Goal: Information Seeking & Learning: Compare options

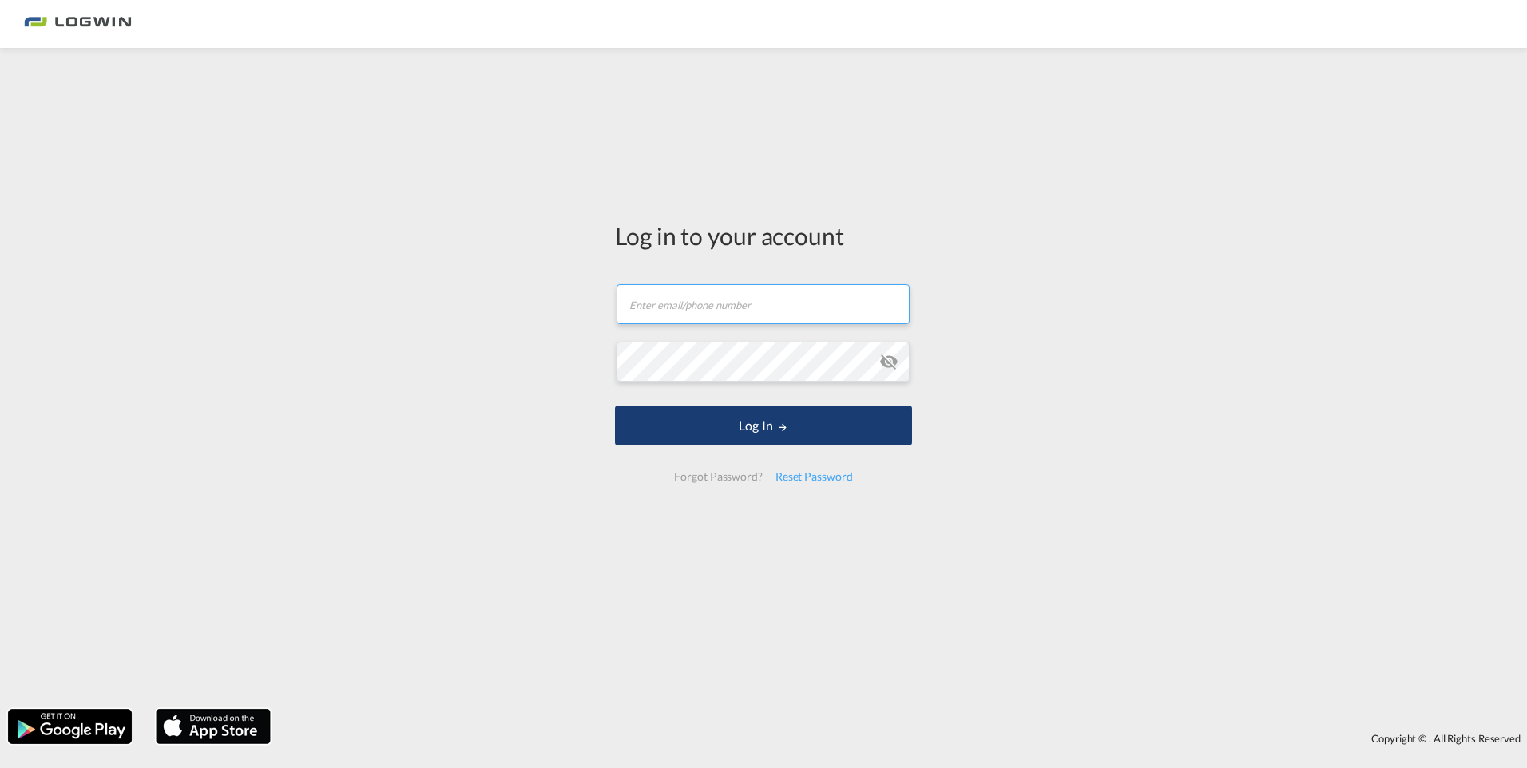
type input "[PERSON_NAME][EMAIL_ADDRESS][PERSON_NAME][DOMAIN_NAME]"
click at [666, 422] on button "Log In" at bounding box center [763, 426] width 297 height 40
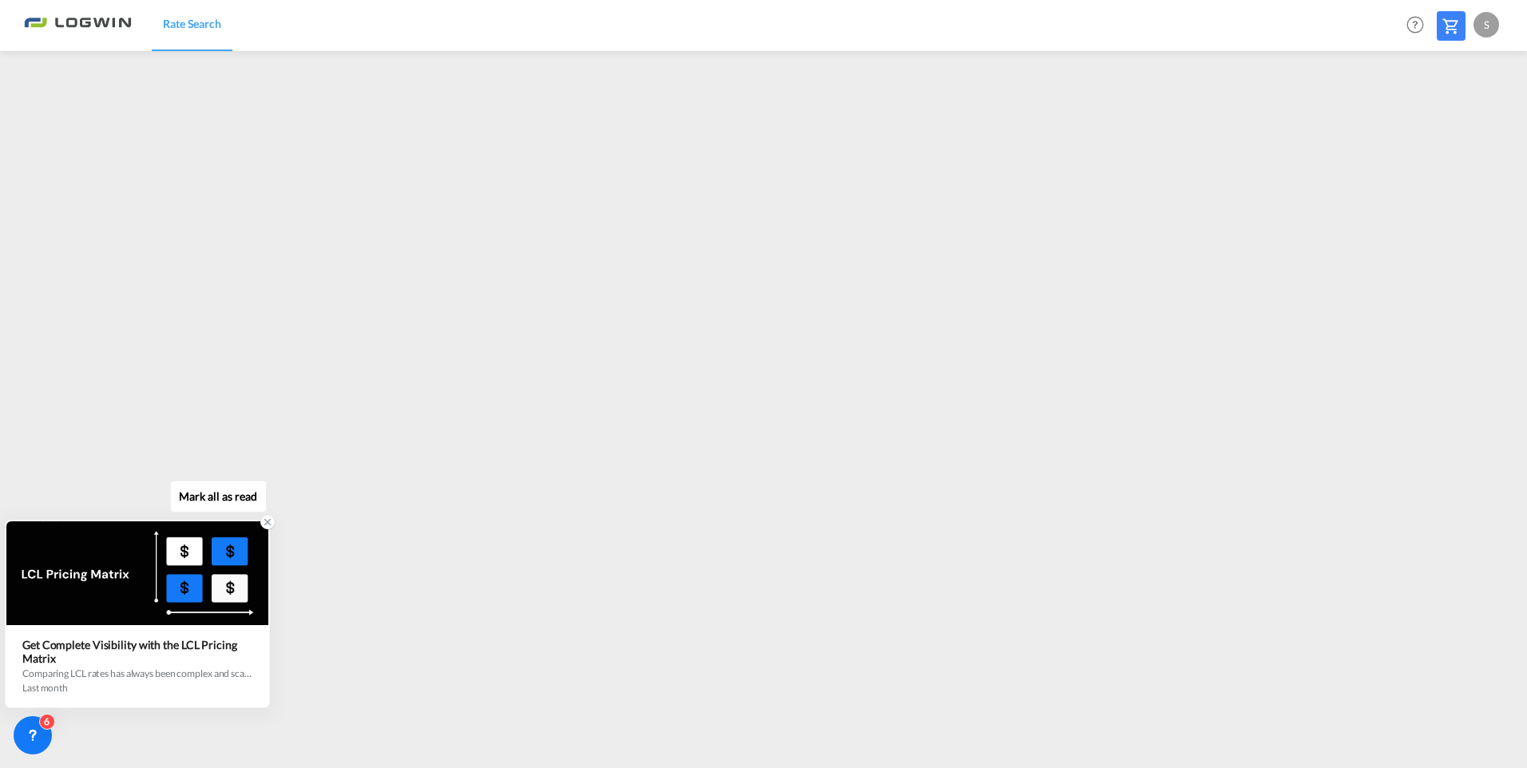
click at [260, 524] on div at bounding box center [267, 522] width 14 height 14
